Goal: Information Seeking & Learning: Learn about a topic

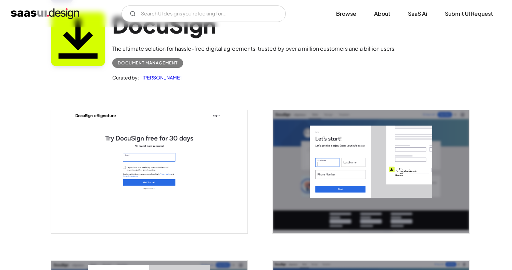
scroll to position [55, 0]
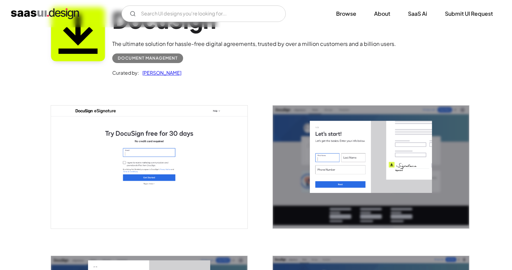
click at [370, 183] on img "open lightbox" at bounding box center [371, 167] width 197 height 123
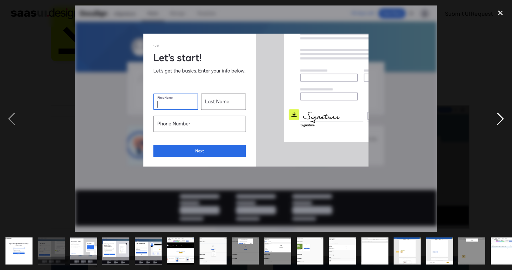
click at [504, 115] on div "next image" at bounding box center [500, 118] width 23 height 227
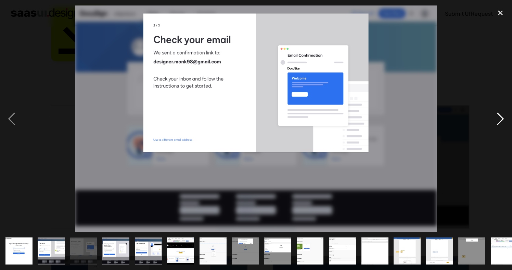
click at [503, 119] on div "next image" at bounding box center [500, 118] width 23 height 227
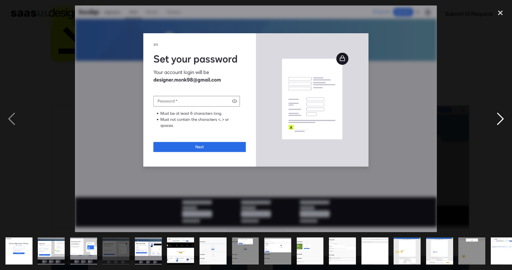
click at [504, 120] on div "next image" at bounding box center [500, 118] width 23 height 227
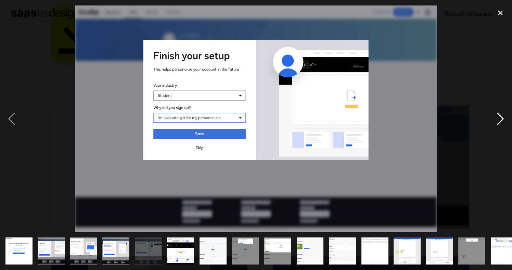
click at [504, 120] on div "next image" at bounding box center [500, 118] width 23 height 227
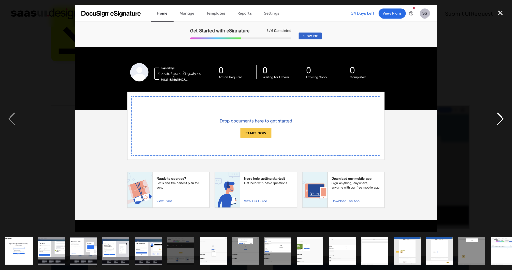
click at [508, 120] on div "next image" at bounding box center [500, 118] width 23 height 227
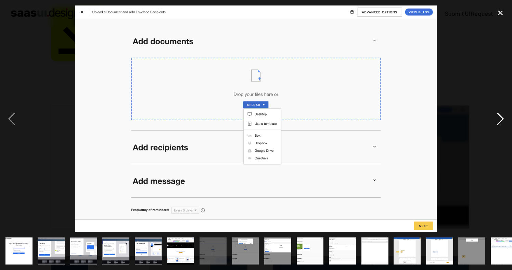
click at [499, 122] on div "next image" at bounding box center [500, 118] width 23 height 227
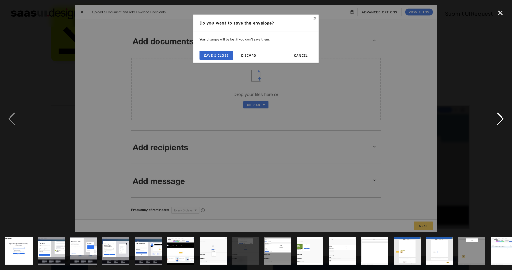
click at [499, 122] on div "next image" at bounding box center [500, 118] width 23 height 227
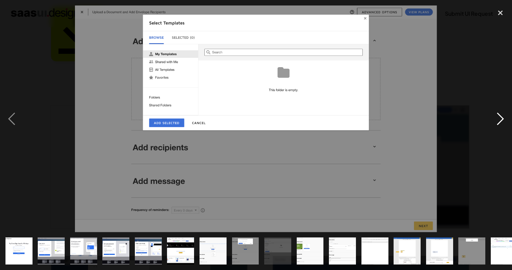
click at [499, 122] on div "next image" at bounding box center [500, 118] width 23 height 227
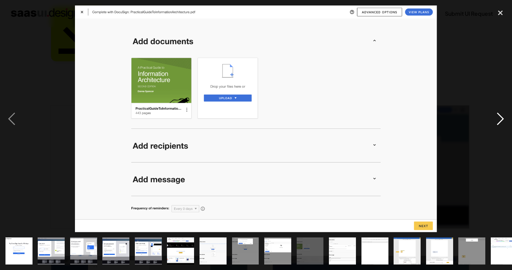
click at [499, 122] on div "next image" at bounding box center [500, 118] width 23 height 227
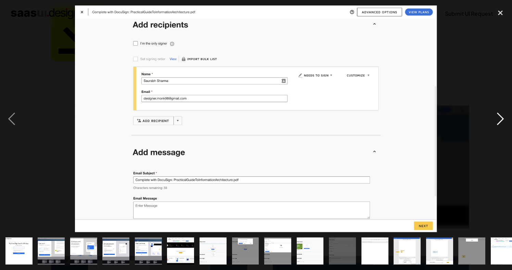
click at [499, 122] on div "next image" at bounding box center [500, 118] width 23 height 227
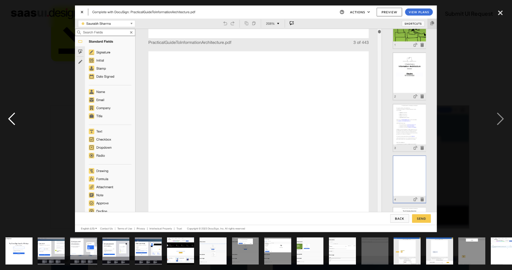
click at [5, 115] on div "previous image" at bounding box center [11, 118] width 23 height 227
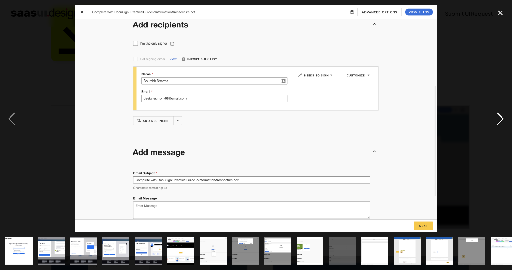
click at [503, 117] on div "next image" at bounding box center [500, 118] width 23 height 227
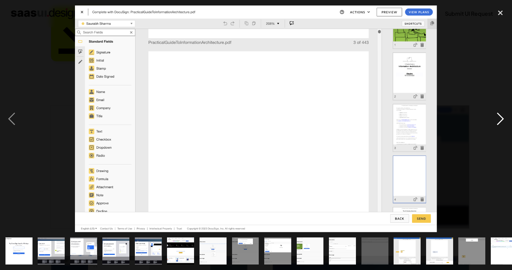
click at [503, 117] on div "next image" at bounding box center [500, 118] width 23 height 227
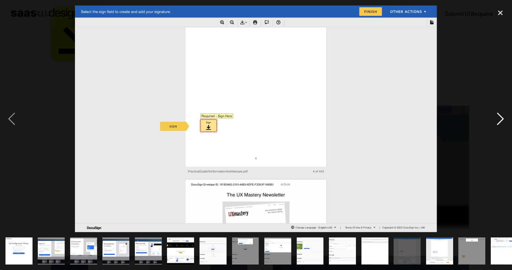
click at [503, 117] on div "next image" at bounding box center [500, 118] width 23 height 227
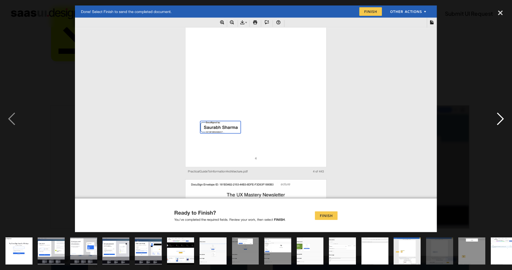
click at [503, 117] on div "next image" at bounding box center [500, 118] width 23 height 227
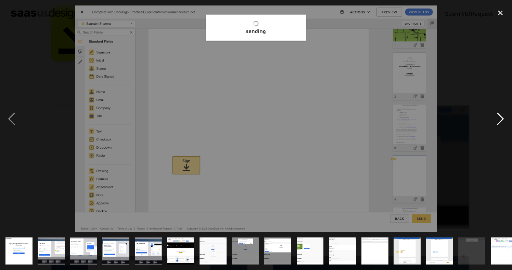
click at [503, 117] on div "next image" at bounding box center [500, 118] width 23 height 227
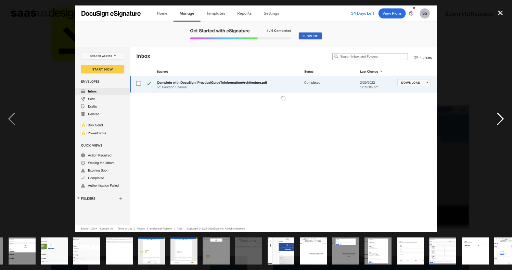
scroll to position [0, 270]
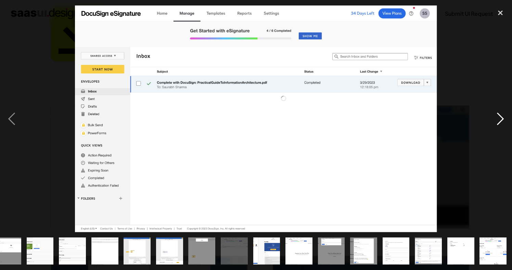
click at [503, 117] on div "next image" at bounding box center [500, 118] width 23 height 227
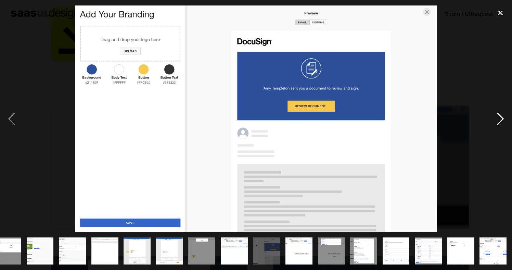
click at [503, 117] on div "next image" at bounding box center [500, 118] width 23 height 227
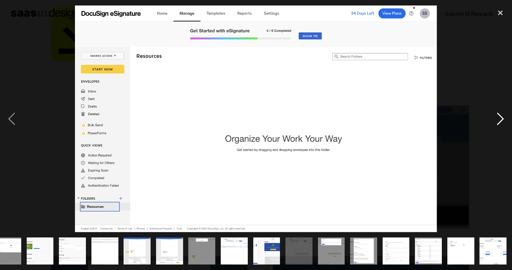
click at [503, 117] on div "next image" at bounding box center [500, 118] width 23 height 227
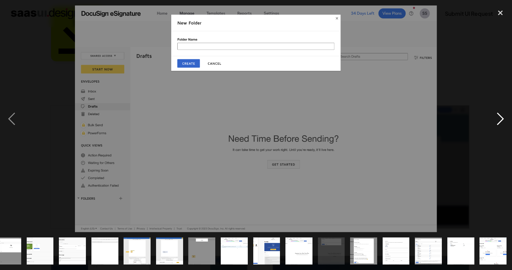
click at [503, 117] on div "next image" at bounding box center [500, 118] width 23 height 227
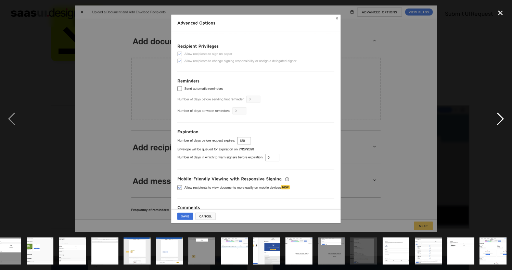
click at [503, 117] on div "next image" at bounding box center [500, 118] width 23 height 227
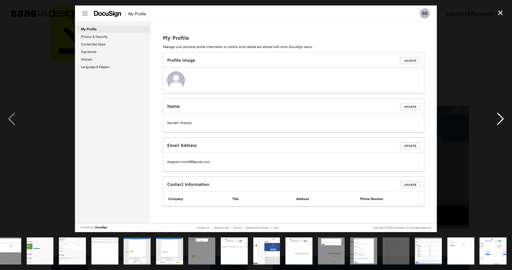
click at [503, 117] on div "next image" at bounding box center [500, 118] width 23 height 227
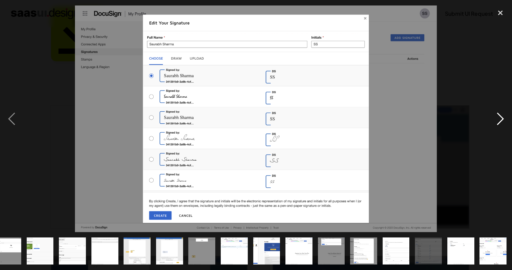
click at [503, 117] on div "next image" at bounding box center [500, 118] width 23 height 227
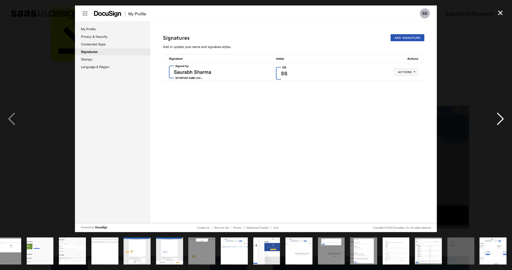
click at [503, 117] on div "next image" at bounding box center [500, 118] width 23 height 227
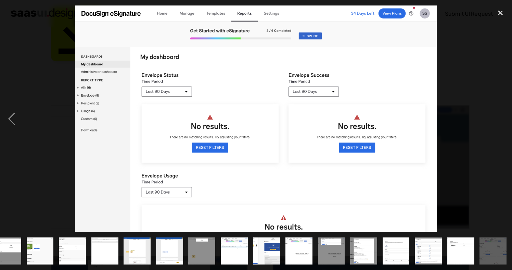
click at [503, 117] on div "next image" at bounding box center [500, 118] width 23 height 227
click at [498, 6] on div "close lightbox" at bounding box center [500, 12] width 23 height 15
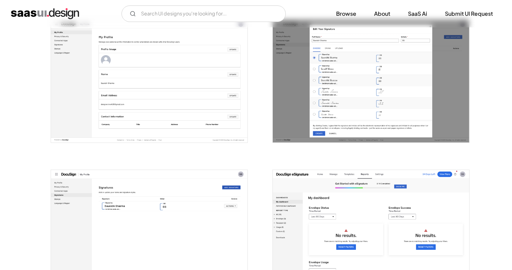
scroll to position [1467, 0]
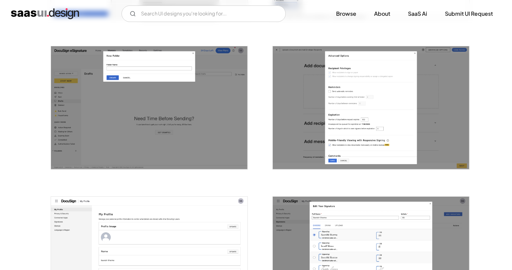
click at [348, 126] on img "open lightbox" at bounding box center [371, 107] width 197 height 123
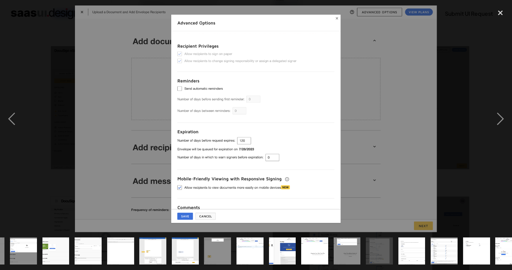
scroll to position [0, 270]
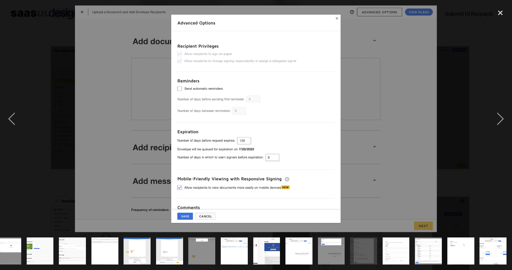
click at [487, 162] on div at bounding box center [256, 118] width 512 height 227
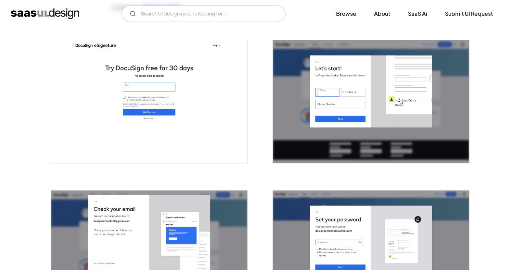
scroll to position [0, 0]
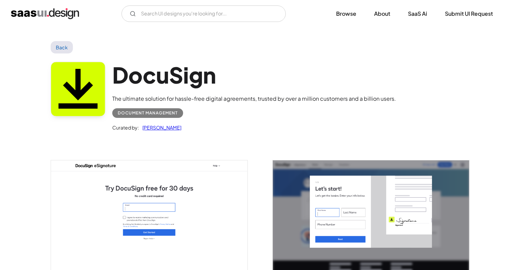
click at [53, 11] on img "home" at bounding box center [45, 13] width 68 height 11
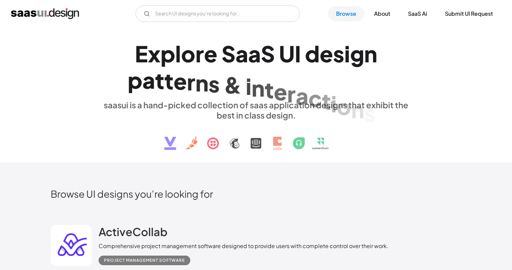
scroll to position [545, 0]
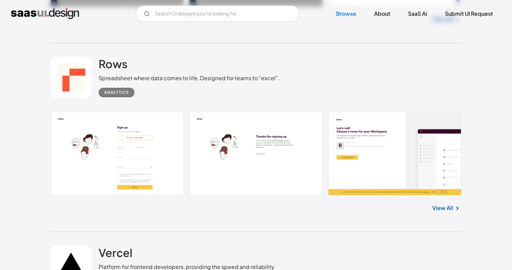
click at [110, 146] on link at bounding box center [256, 154] width 411 height 84
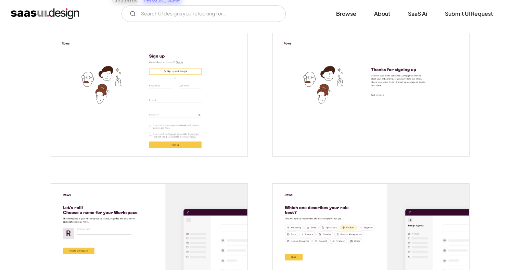
scroll to position [128, 0]
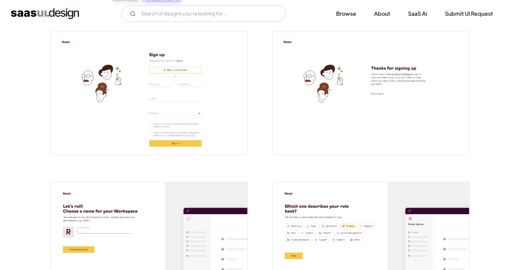
click at [180, 92] on img "open lightbox" at bounding box center [149, 93] width 197 height 123
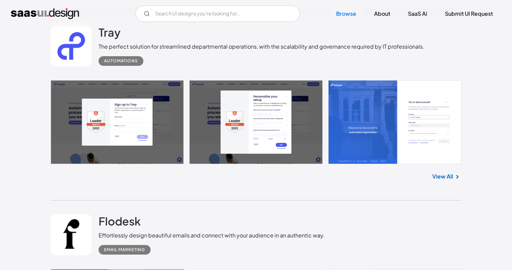
scroll to position [1132, 0]
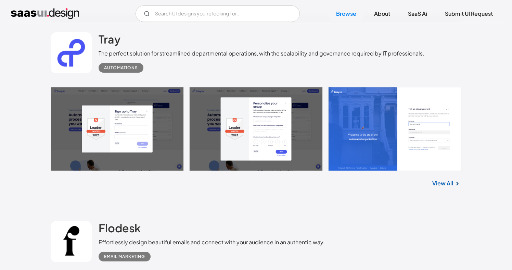
click at [97, 52] on div "Tray The perfect solution for streamlined departmental operations, with the sca…" at bounding box center [256, 52] width 411 height 69
click at [109, 45] on h2 "Tray" at bounding box center [110, 39] width 22 height 14
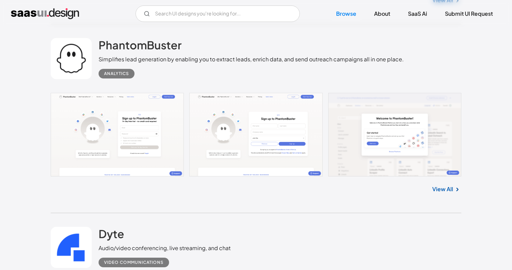
scroll to position [1673, 0]
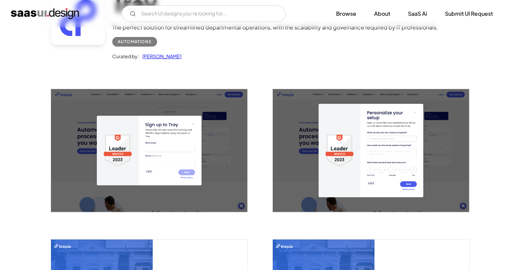
scroll to position [72, 0]
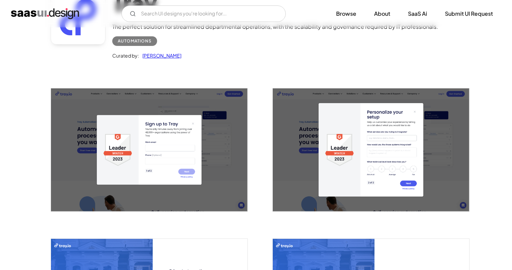
click at [149, 185] on img "open lightbox" at bounding box center [149, 149] width 197 height 123
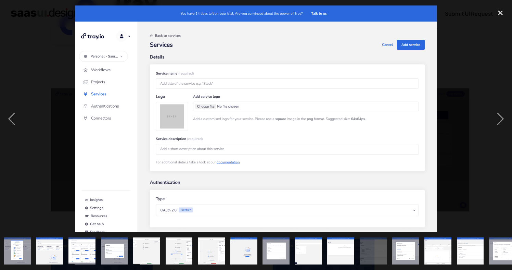
scroll to position [0, 140]
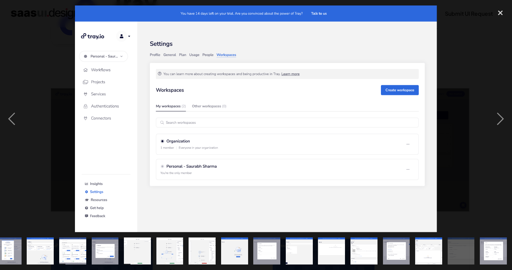
click at [470, 219] on div at bounding box center [256, 118] width 512 height 227
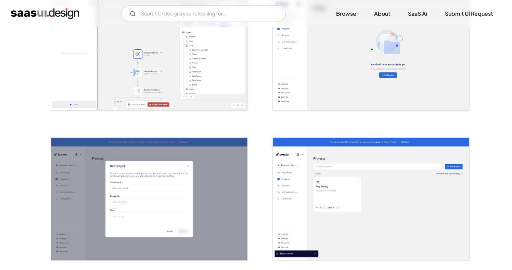
scroll to position [924, 0]
